Goal: Transaction & Acquisition: Purchase product/service

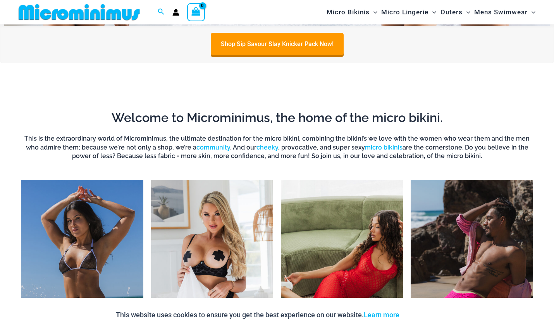
scroll to position [379, 0]
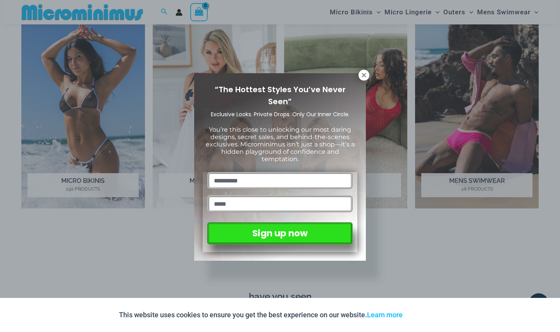
click at [128, 227] on div "“The Hottest Styles You’ve Never Seen” Exclusive Looks. Private Drops. Only Our…" at bounding box center [280, 166] width 560 height 332
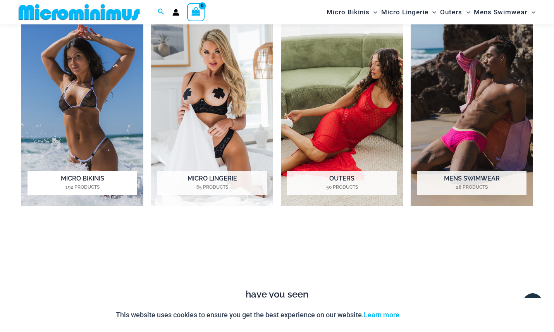
click at [78, 121] on img "Visit product category Micro Bikinis" at bounding box center [82, 111] width 122 height 189
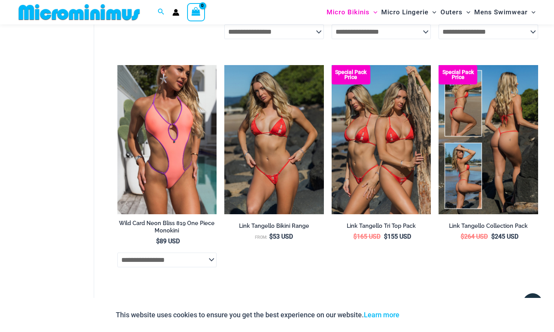
scroll to position [2002, 0]
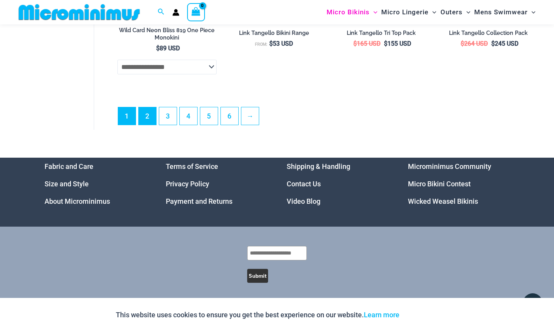
click at [145, 114] on link "2" at bounding box center [147, 115] width 17 height 17
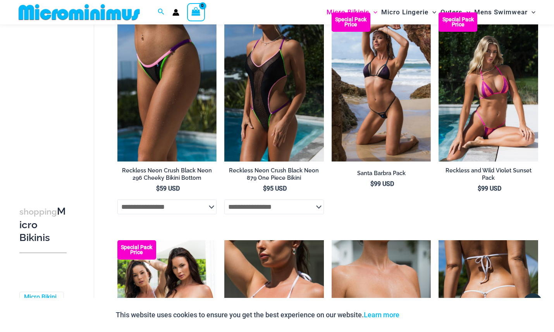
scroll to position [1705, 0]
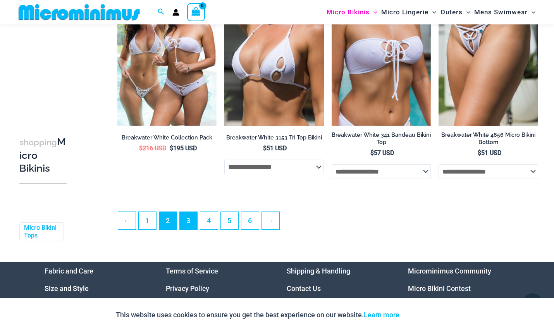
click at [192, 224] on link "3" at bounding box center [188, 220] width 17 height 17
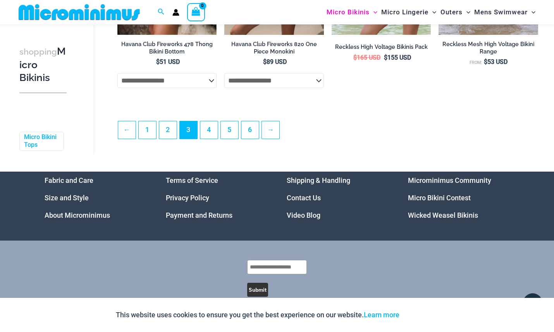
scroll to position [1814, 0]
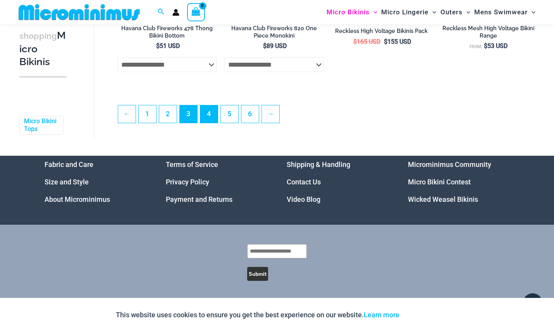
click at [207, 114] on link "4" at bounding box center [208, 113] width 17 height 17
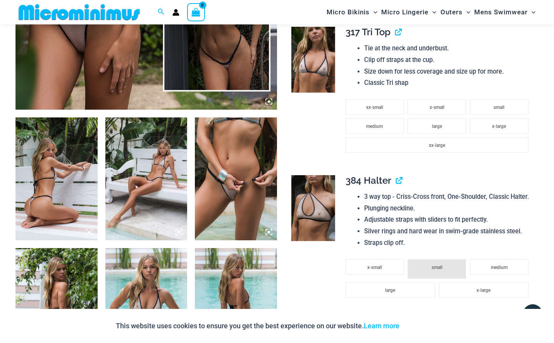
scroll to position [207, 0]
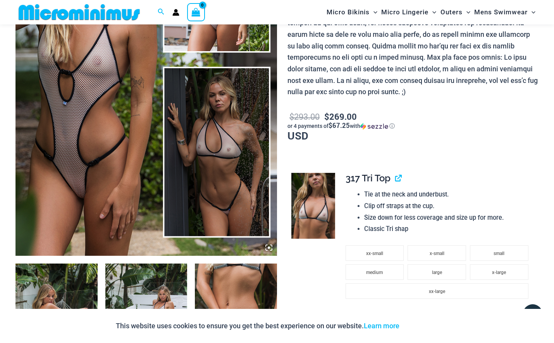
click at [224, 161] on img at bounding box center [147, 59] width 262 height 393
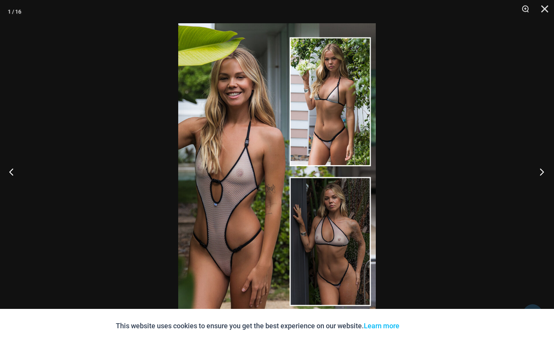
click at [543, 171] on button "Next" at bounding box center [539, 171] width 29 height 39
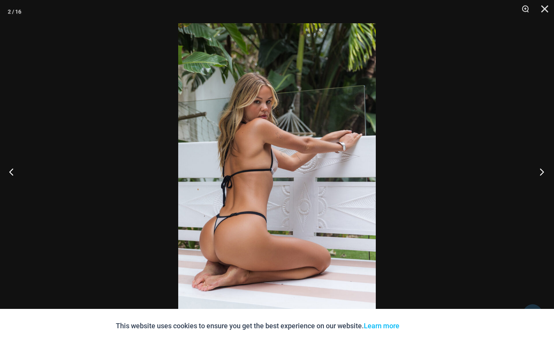
click at [543, 171] on button "Next" at bounding box center [539, 171] width 29 height 39
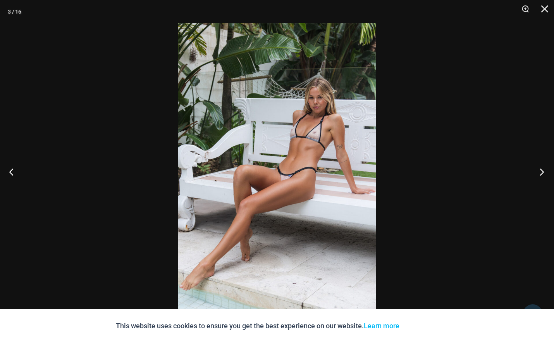
click at [543, 171] on button "Next" at bounding box center [539, 171] width 29 height 39
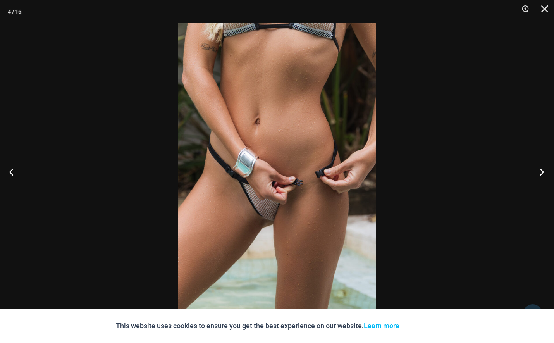
click at [543, 171] on button "Next" at bounding box center [539, 171] width 29 height 39
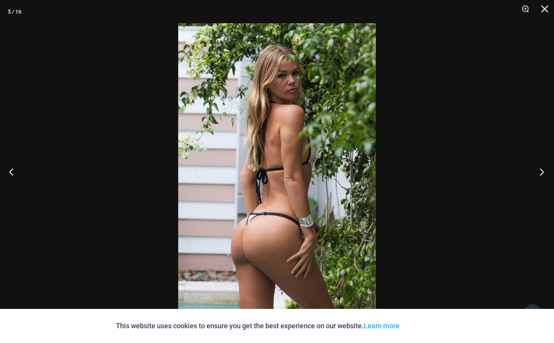
click at [543, 171] on button "Next" at bounding box center [539, 171] width 29 height 39
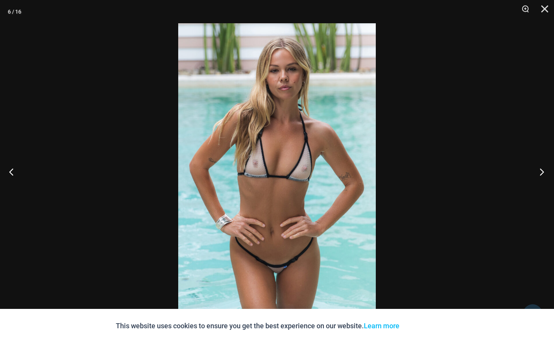
click at [543, 171] on button "Next" at bounding box center [539, 171] width 29 height 39
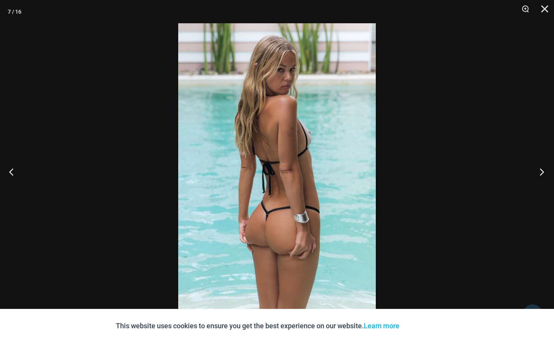
click at [543, 171] on button "Next" at bounding box center [539, 171] width 29 height 39
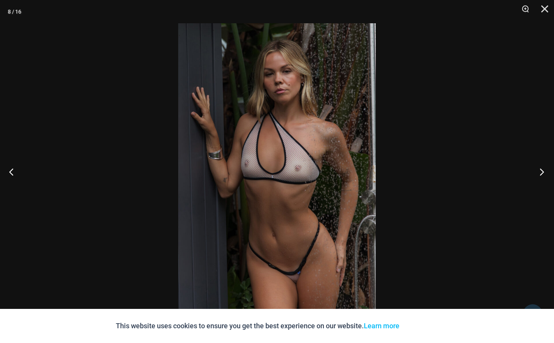
click at [543, 171] on button "Next" at bounding box center [539, 171] width 29 height 39
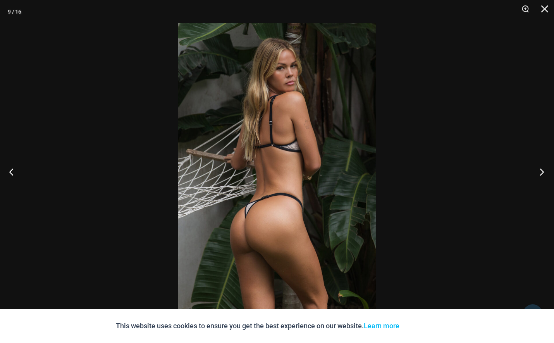
click at [543, 171] on button "Next" at bounding box center [539, 171] width 29 height 39
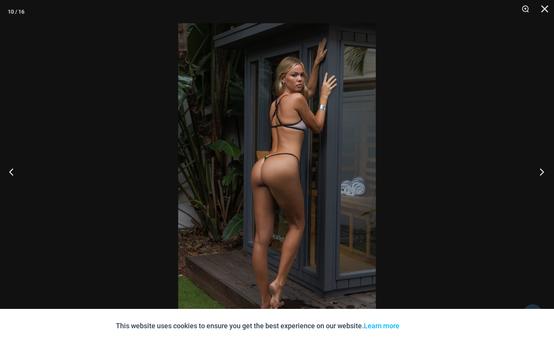
click at [543, 171] on button "Next" at bounding box center [539, 171] width 29 height 39
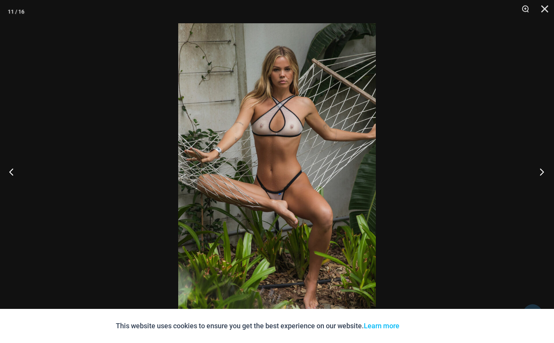
click at [543, 171] on button "Next" at bounding box center [539, 171] width 29 height 39
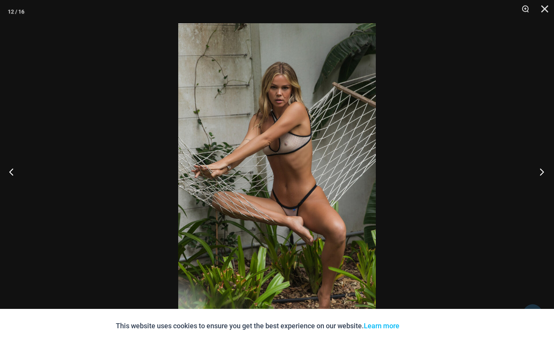
click at [543, 171] on button "Next" at bounding box center [539, 171] width 29 height 39
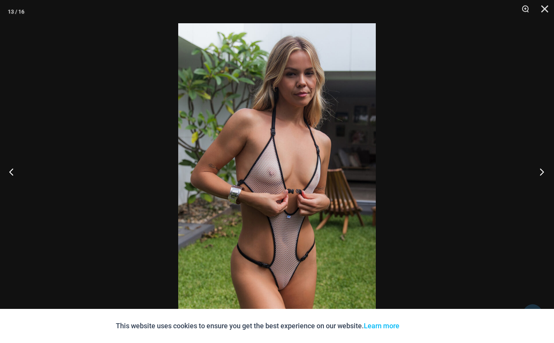
click at [543, 171] on button "Next" at bounding box center [539, 171] width 29 height 39
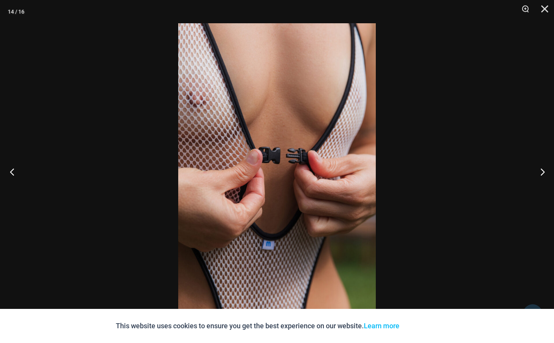
click at [11, 171] on button "Previous" at bounding box center [14, 171] width 29 height 39
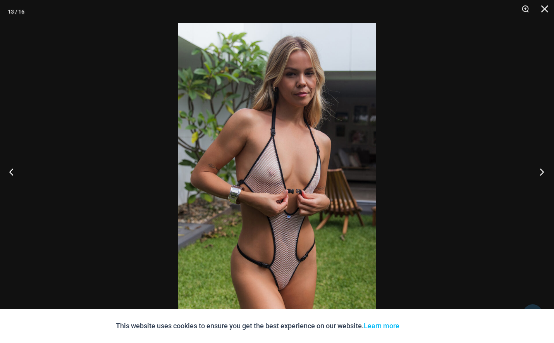
click at [542, 170] on button "Next" at bounding box center [539, 171] width 29 height 39
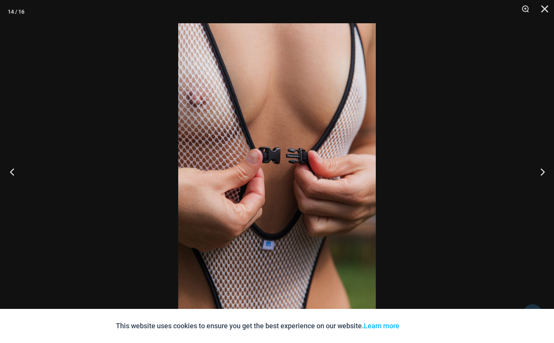
click at [14, 175] on button "Previous" at bounding box center [14, 171] width 29 height 39
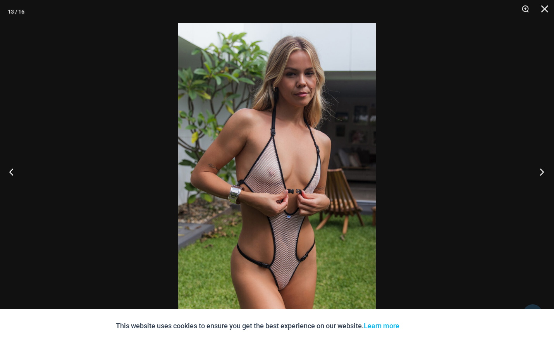
click at [545, 171] on button "Next" at bounding box center [539, 171] width 29 height 39
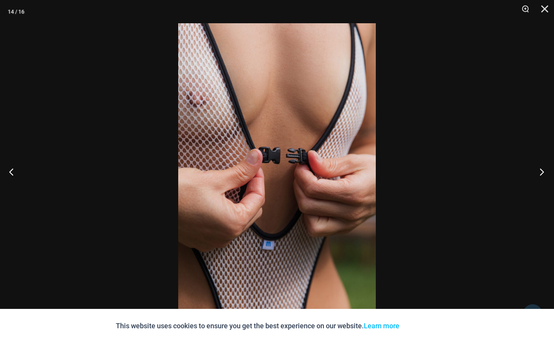
click at [545, 171] on button "Next" at bounding box center [539, 171] width 29 height 39
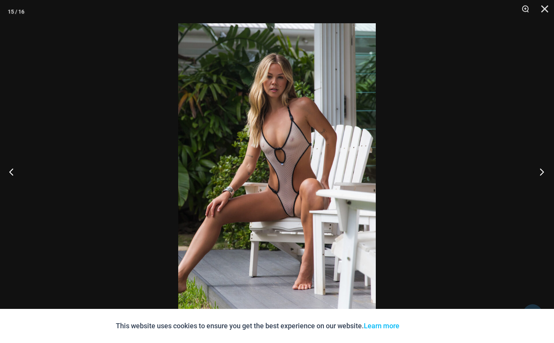
click at [544, 171] on button "Next" at bounding box center [539, 171] width 29 height 39
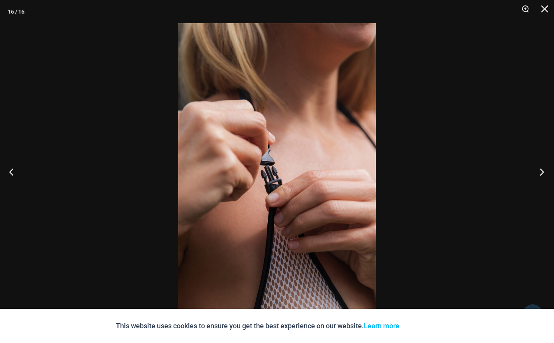
click at [544, 171] on button "Next" at bounding box center [539, 171] width 29 height 39
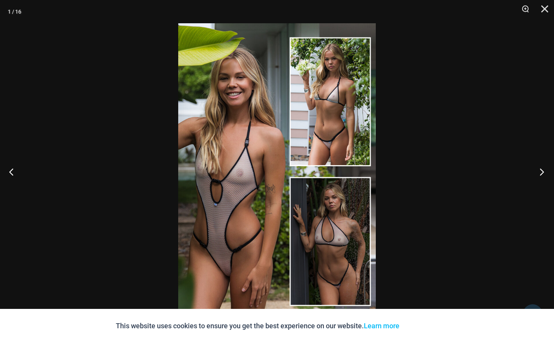
click at [544, 171] on button "Next" at bounding box center [539, 171] width 29 height 39
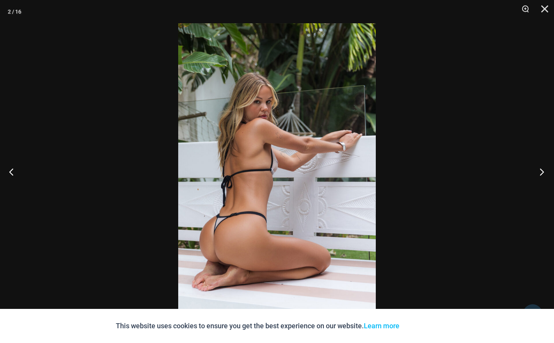
click at [544, 171] on button "Next" at bounding box center [539, 171] width 29 height 39
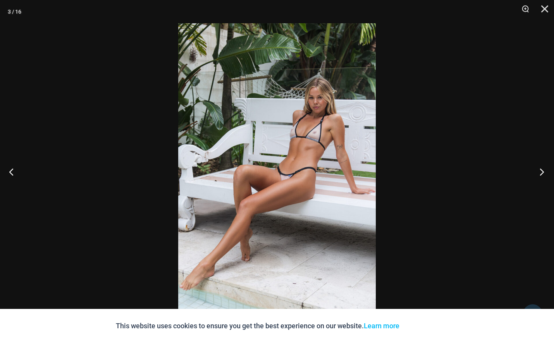
click at [544, 171] on button "Next" at bounding box center [539, 171] width 29 height 39
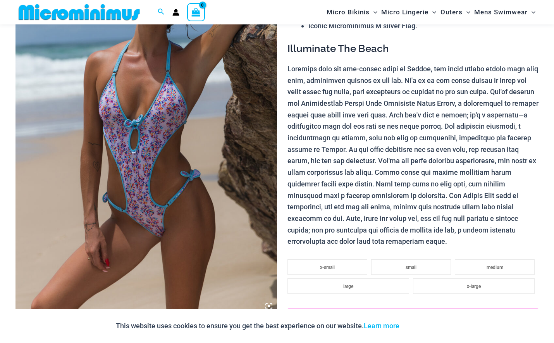
scroll to position [319, 0]
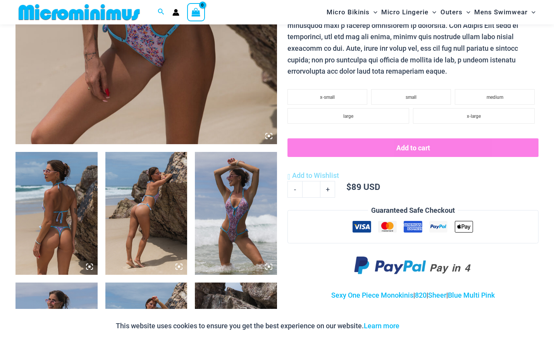
click at [51, 203] on img at bounding box center [57, 213] width 82 height 123
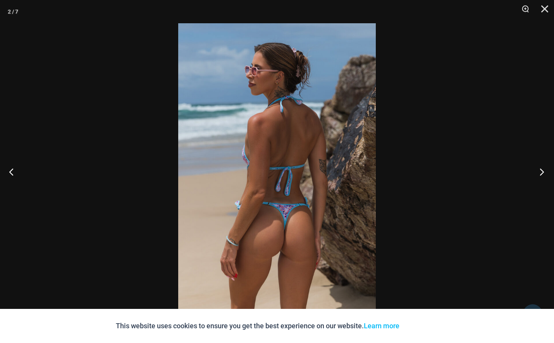
click at [545, 172] on button "Next" at bounding box center [539, 171] width 29 height 39
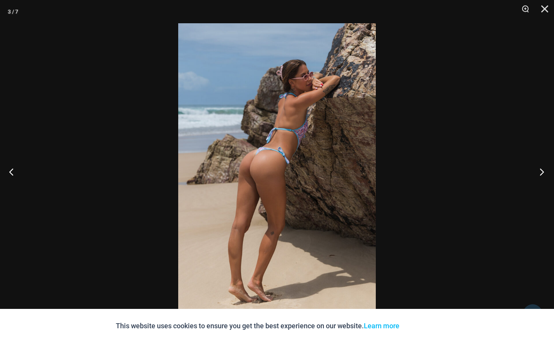
click at [545, 172] on button "Next" at bounding box center [539, 171] width 29 height 39
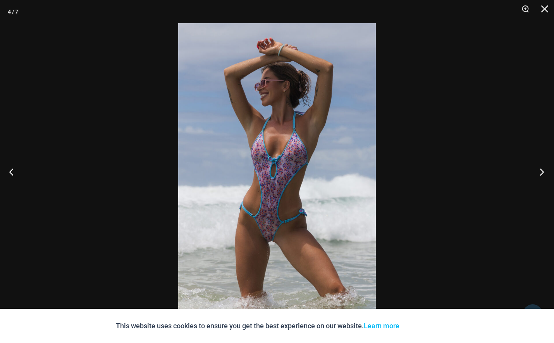
click at [545, 172] on button "Next" at bounding box center [539, 171] width 29 height 39
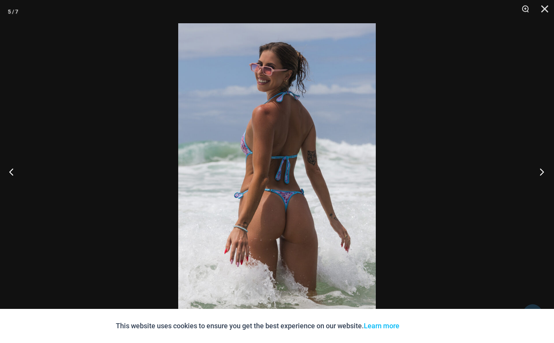
click at [545, 172] on button "Next" at bounding box center [539, 171] width 29 height 39
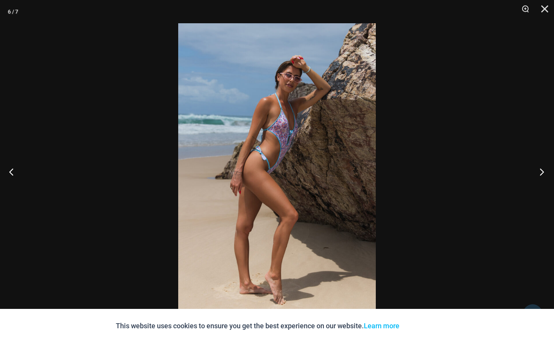
click at [545, 172] on button "Next" at bounding box center [539, 171] width 29 height 39
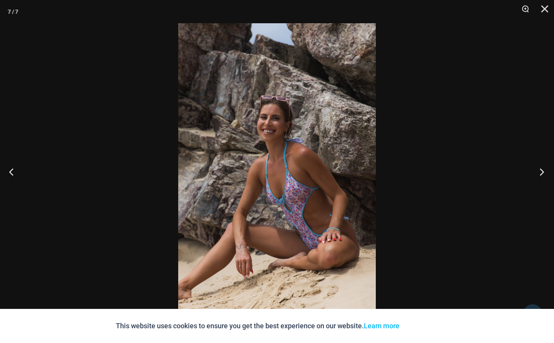
click at [545, 172] on button "Next" at bounding box center [539, 171] width 29 height 39
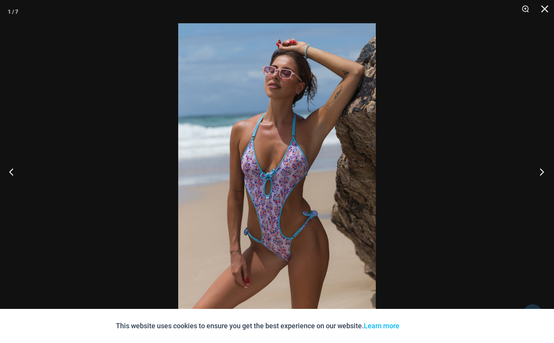
click at [545, 172] on button "Next" at bounding box center [539, 171] width 29 height 39
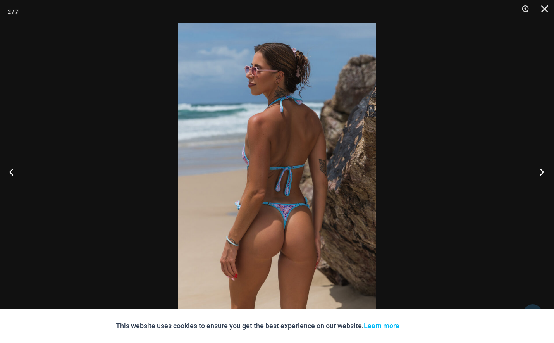
click at [545, 172] on button "Next" at bounding box center [539, 171] width 29 height 39
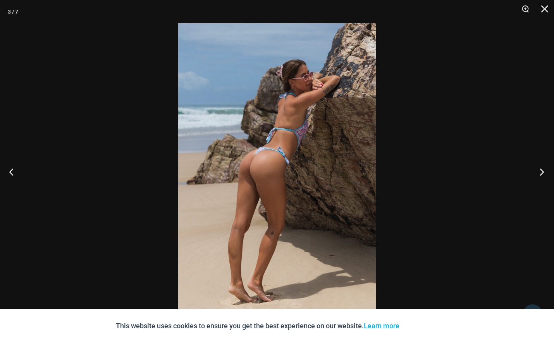
click at [545, 172] on button "Next" at bounding box center [539, 171] width 29 height 39
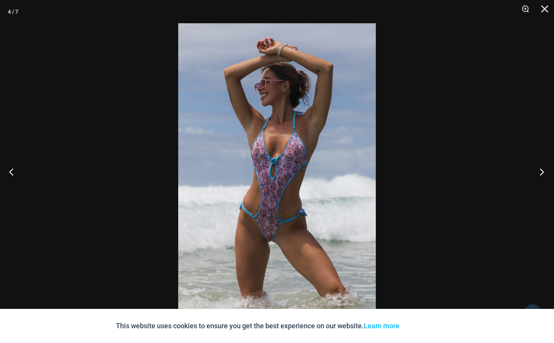
click at [545, 172] on button "Next" at bounding box center [539, 171] width 29 height 39
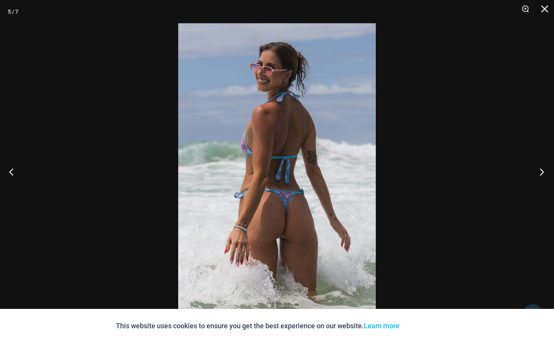
click at [545, 172] on button "Next" at bounding box center [539, 171] width 29 height 39
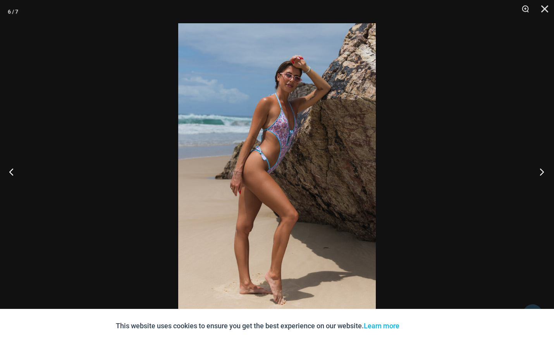
click at [545, 172] on button "Next" at bounding box center [539, 171] width 29 height 39
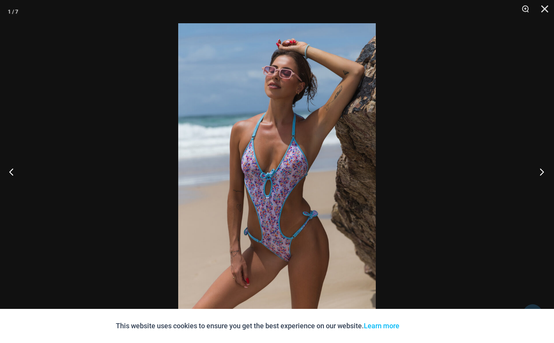
click at [545, 172] on button "Next" at bounding box center [539, 171] width 29 height 39
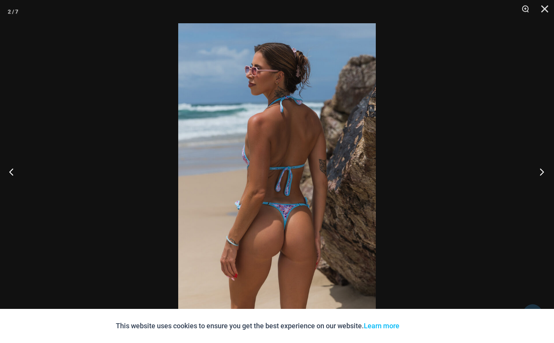
click at [545, 172] on button "Next" at bounding box center [539, 171] width 29 height 39
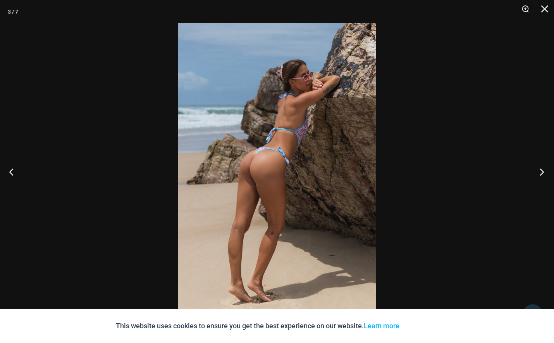
click at [545, 172] on button "Next" at bounding box center [539, 171] width 29 height 39
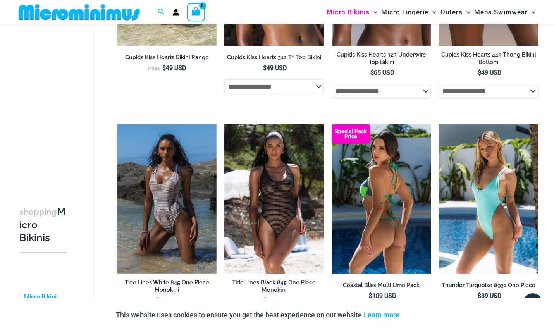
scroll to position [1356, 0]
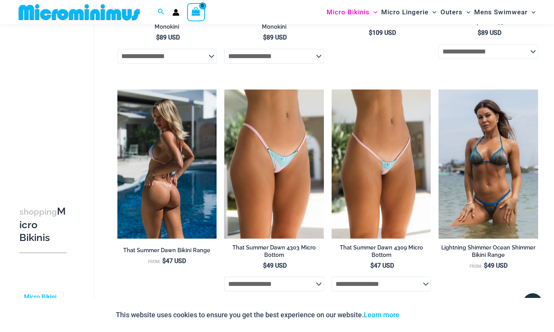
click at [183, 174] on img at bounding box center [167, 164] width 100 height 149
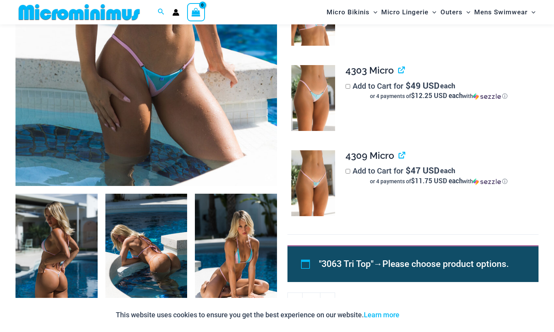
scroll to position [436, 0]
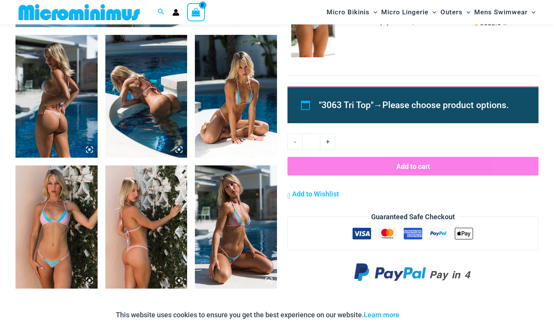
click at [64, 232] on img at bounding box center [57, 226] width 82 height 123
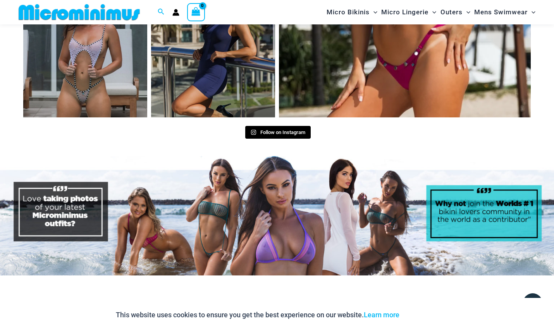
scroll to position [3302, 0]
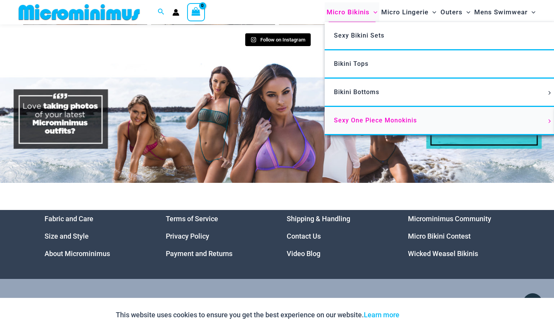
click at [376, 117] on span "Sexy One Piece Monokinis" at bounding box center [375, 120] width 83 height 7
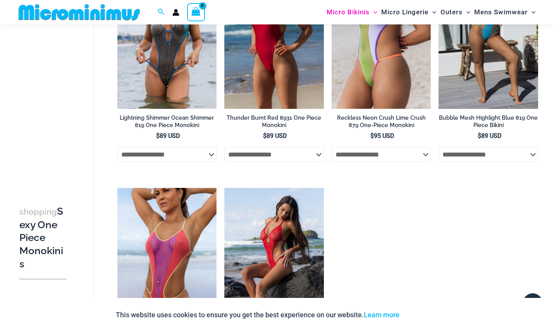
scroll to position [1301, 0]
